Goal: Transaction & Acquisition: Obtain resource

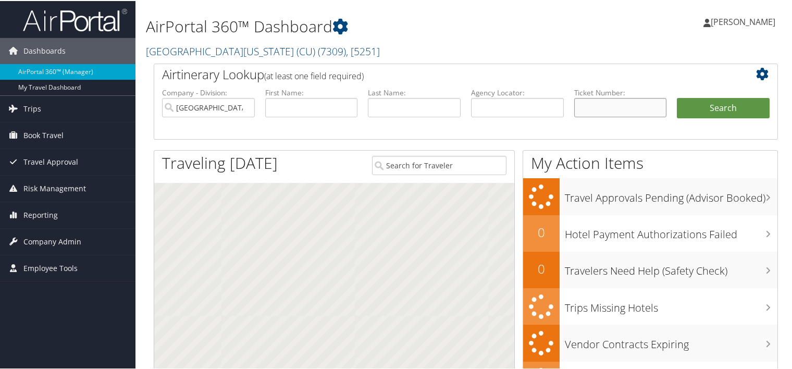
click at [609, 105] on input "text" at bounding box center [620, 106] width 93 height 19
paste input "0167310251033"
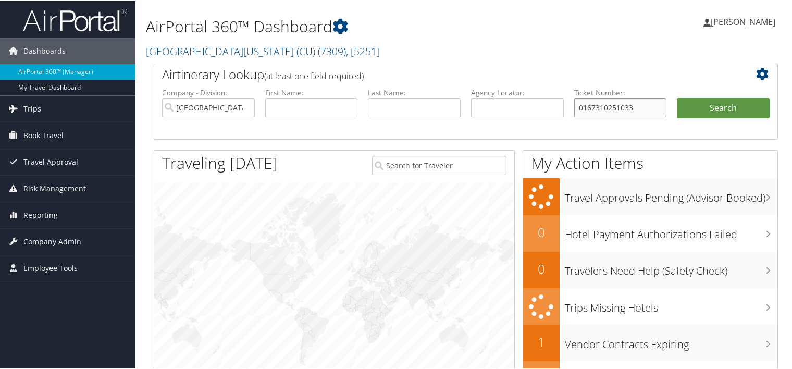
type input "0167310251033"
click at [729, 120] on li "Search" at bounding box center [723, 118] width 103 height 42
click at [729, 111] on button "Search" at bounding box center [723, 107] width 93 height 21
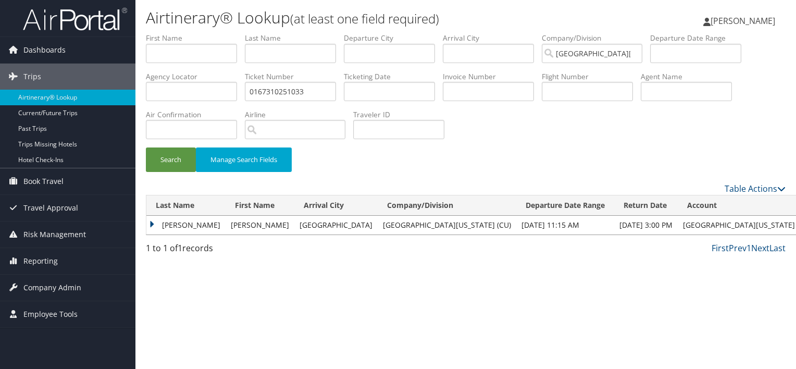
click at [179, 227] on td "HERNANDEZ" at bounding box center [185, 225] width 79 height 19
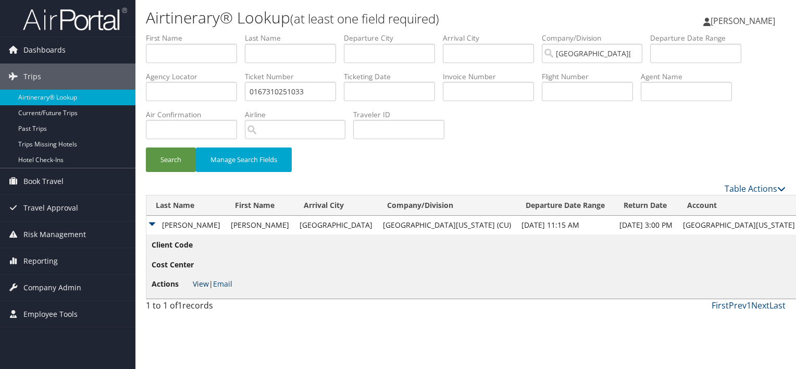
click at [204, 285] on link "View" at bounding box center [201, 284] width 16 height 10
click at [194, 284] on link "View" at bounding box center [201, 284] width 16 height 10
drag, startPoint x: 313, startPoint y: 94, endPoint x: 300, endPoint y: 92, distance: 13.2
click at [300, 92] on input "0167310251033" at bounding box center [290, 91] width 91 height 19
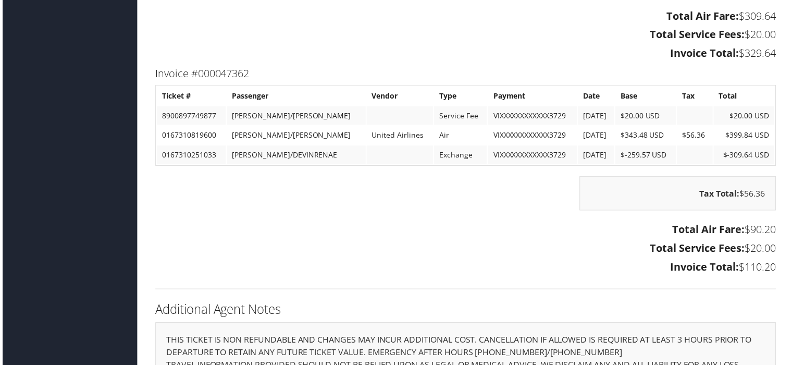
scroll to position [1272, 0]
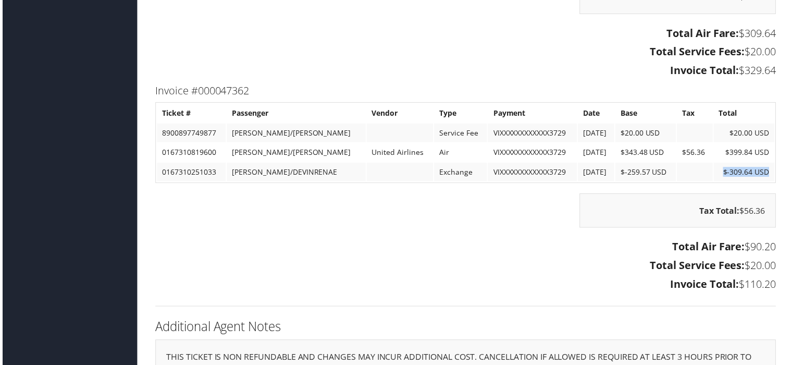
drag, startPoint x: 720, startPoint y: 170, endPoint x: 771, endPoint y: 167, distance: 50.6
click at [771, 167] on td "$-309.64 USD" at bounding box center [746, 173] width 61 height 19
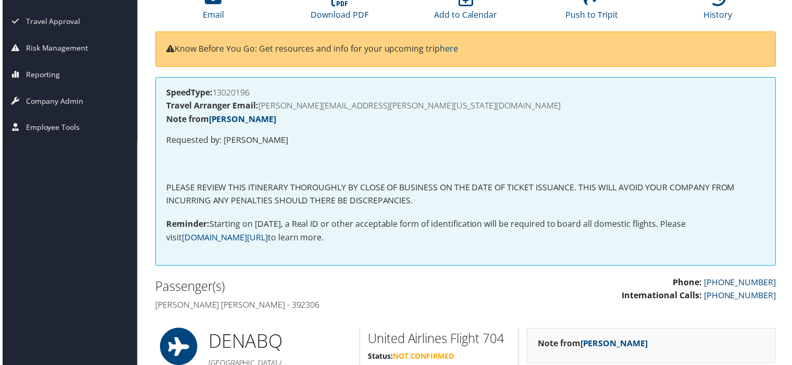
scroll to position [21, 0]
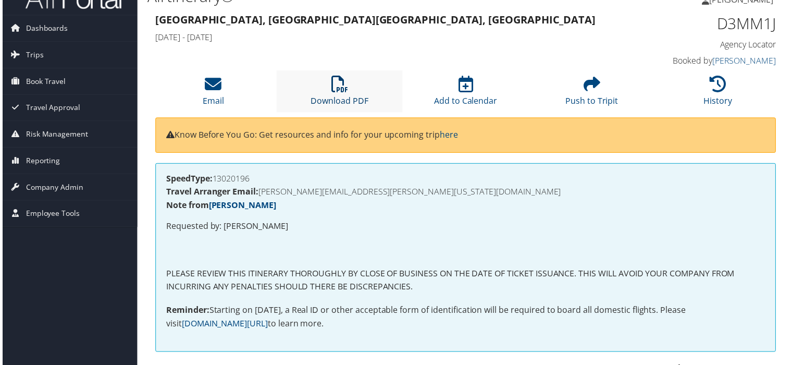
click at [330, 95] on link "Download PDF" at bounding box center [339, 94] width 58 height 25
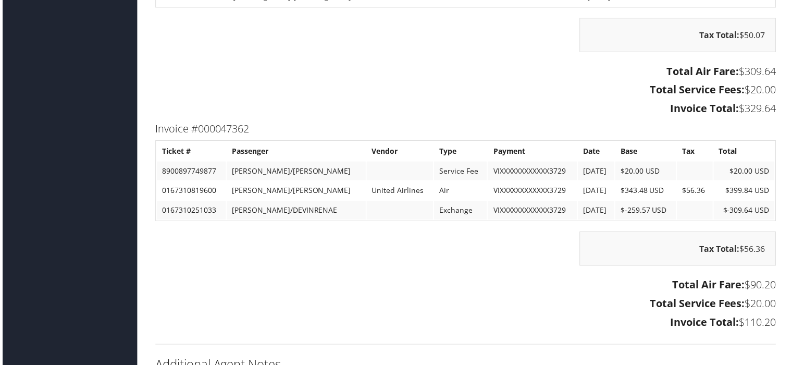
scroll to position [1251, 0]
